Goal: Task Accomplishment & Management: Manage account settings

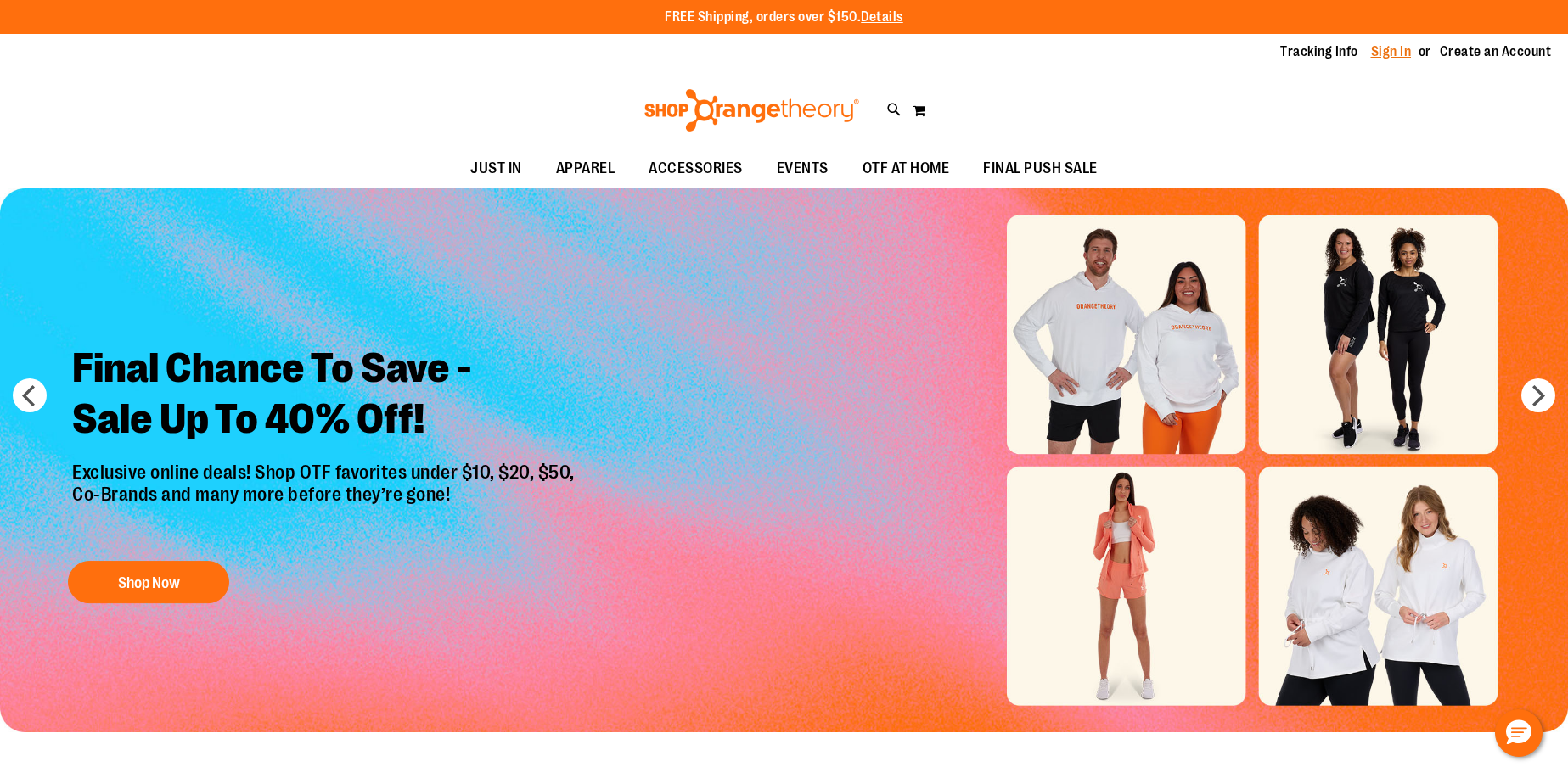
click at [1385, 49] on link "Sign In" at bounding box center [1391, 51] width 40 height 18
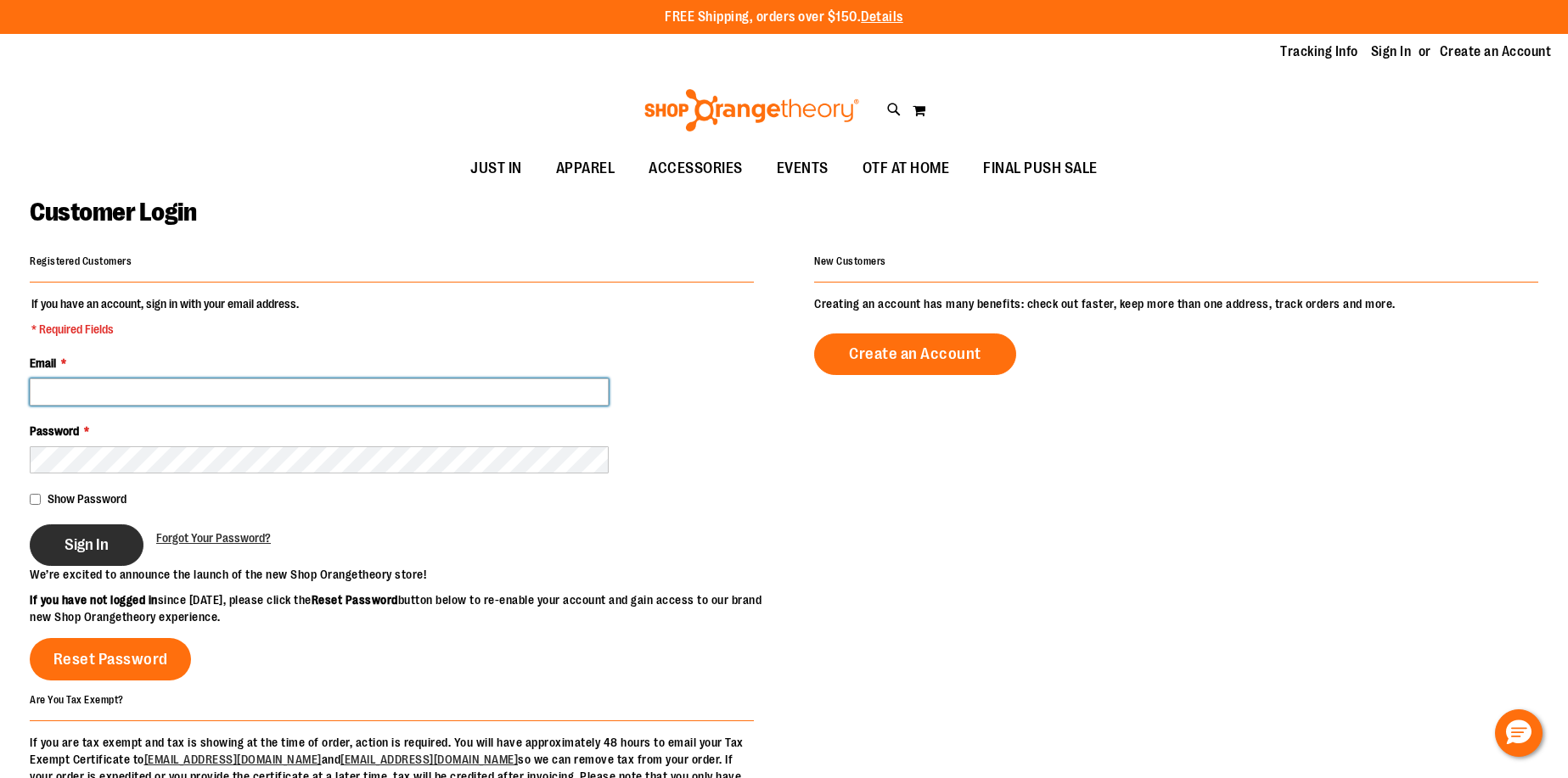
type input "**********"
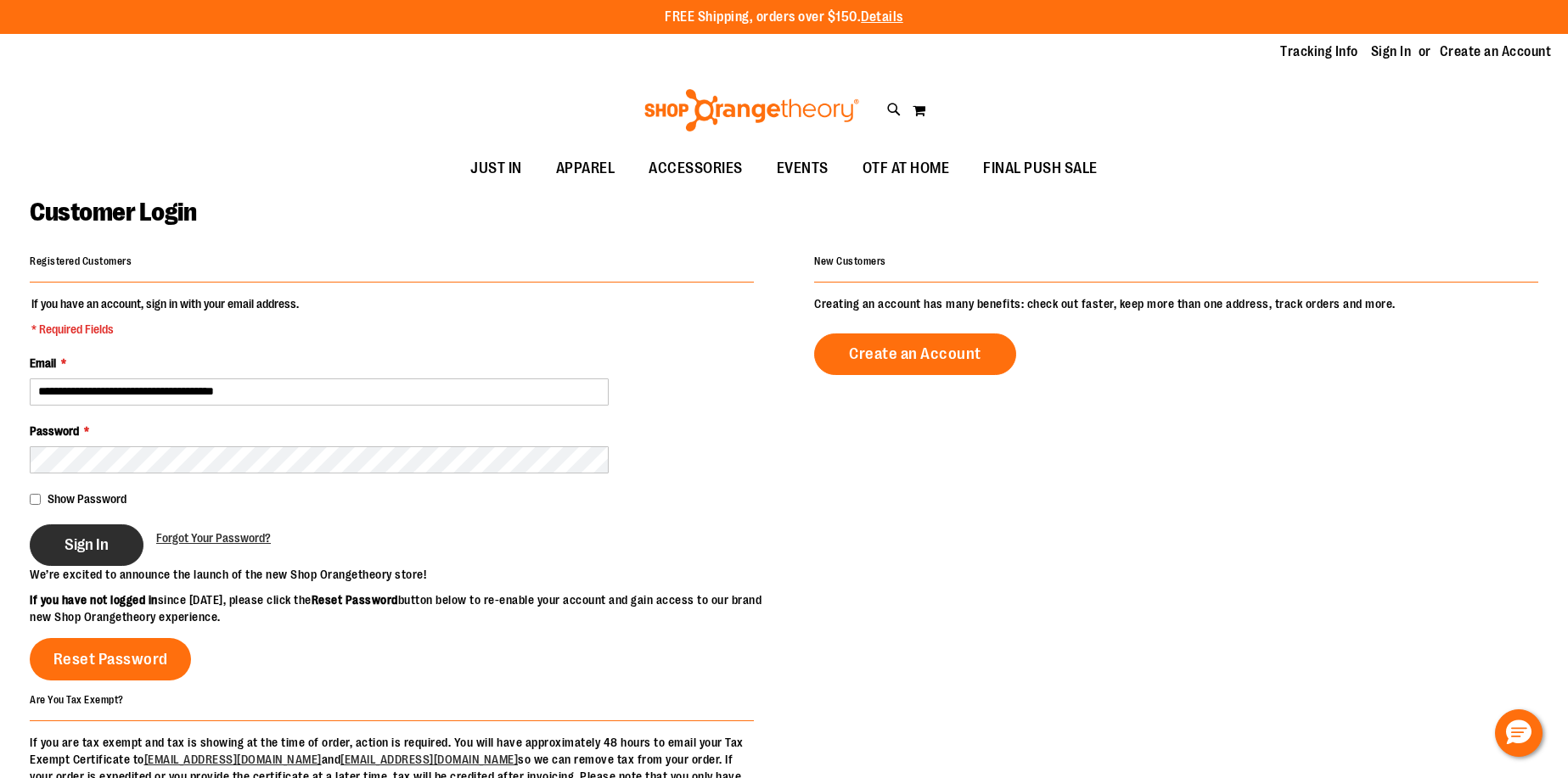
type input "**********"
click at [99, 552] on span "Sign In" at bounding box center [86, 544] width 44 height 18
